Goal: Find contact information: Find contact information

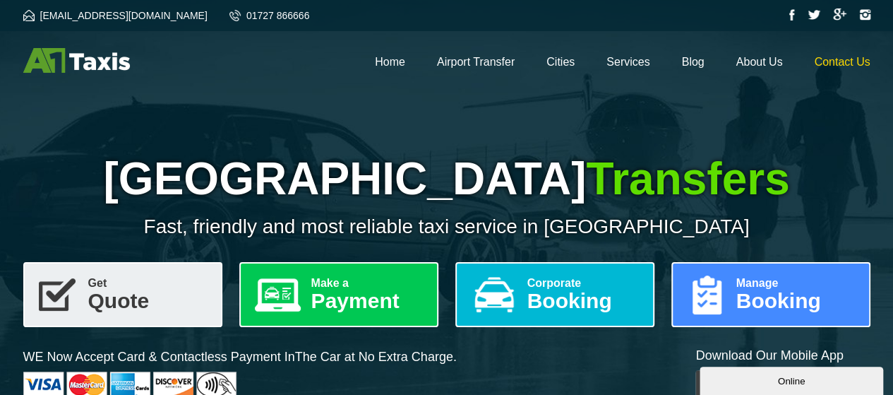
click at [851, 66] on link "Contact Us" at bounding box center [842, 62] width 56 height 12
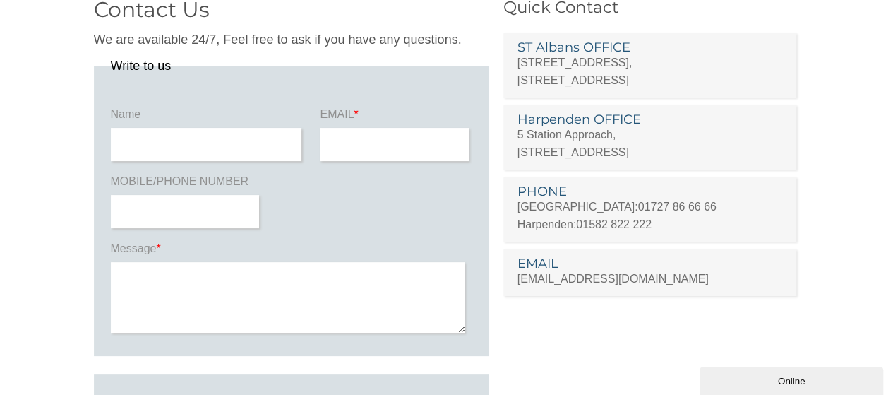
scroll to position [71, 0]
